Goal: Task Accomplishment & Management: Use online tool/utility

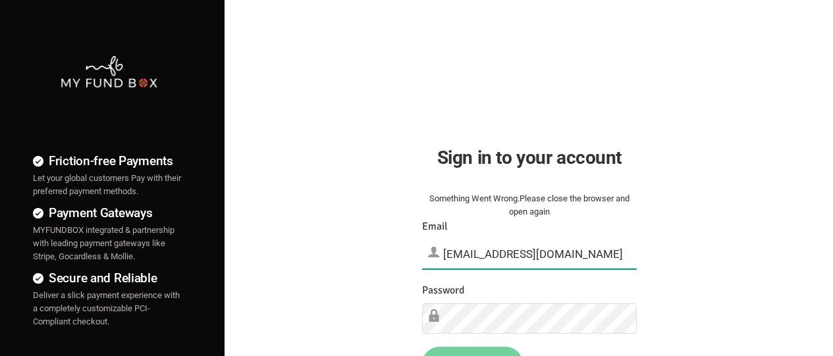
type input "[EMAIL_ADDRESS][DOMAIN_NAME]"
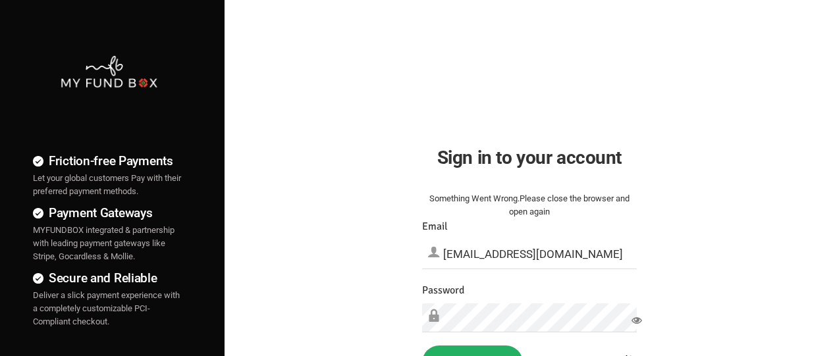
click at [472, 351] on button "Sign in" at bounding box center [472, 363] width 101 height 34
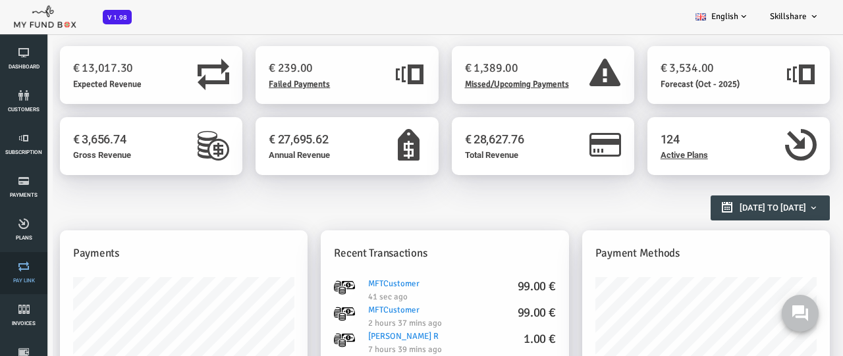
click at [24, 273] on link "Pay Link" at bounding box center [24, 273] width 40 height 42
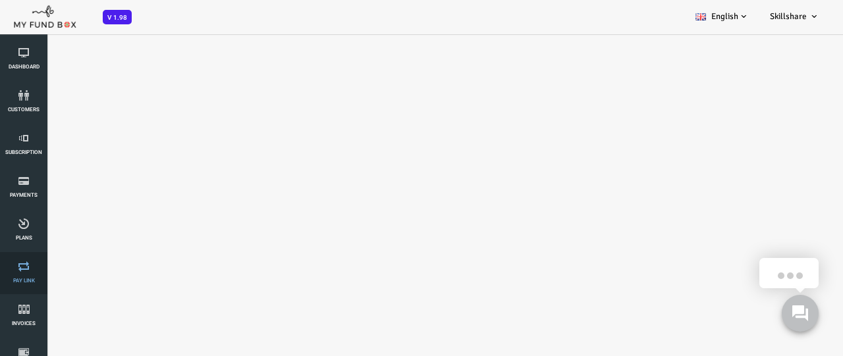
select select "100"
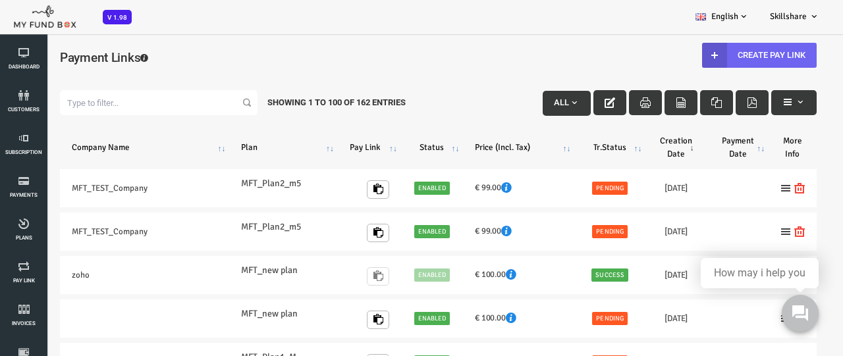
click at [724, 55] on link "Create Pay Link" at bounding box center [726, 55] width 115 height 25
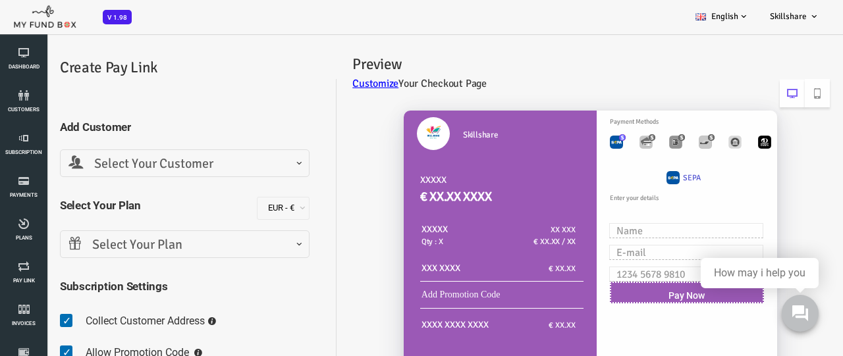
click at [150, 163] on span "Select Your Customer" at bounding box center [151, 164] width 233 height 20
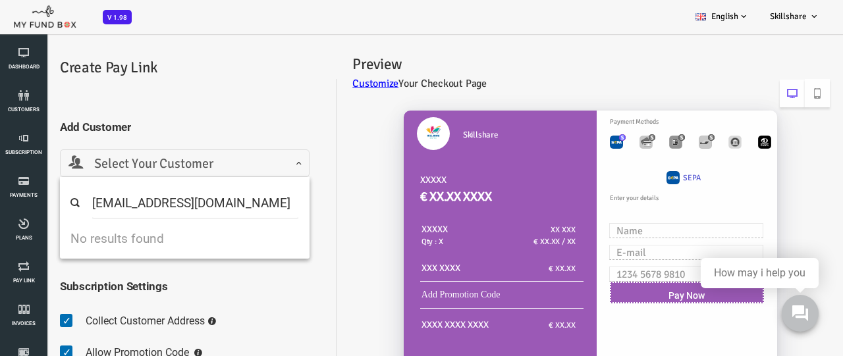
type input "[EMAIL_ADDRESS][DOMAIN_NAME]"
